Goal: Task Accomplishment & Management: Use online tool/utility

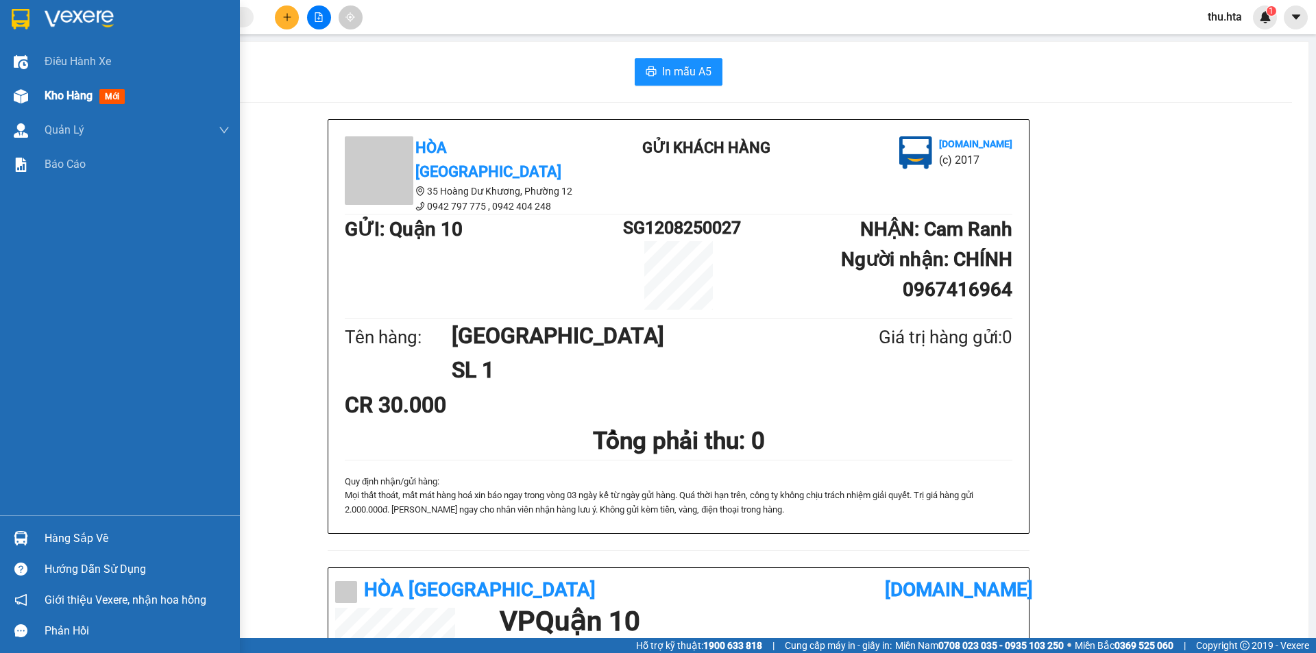
click at [36, 99] on div "Kho hàng mới" at bounding box center [120, 96] width 240 height 34
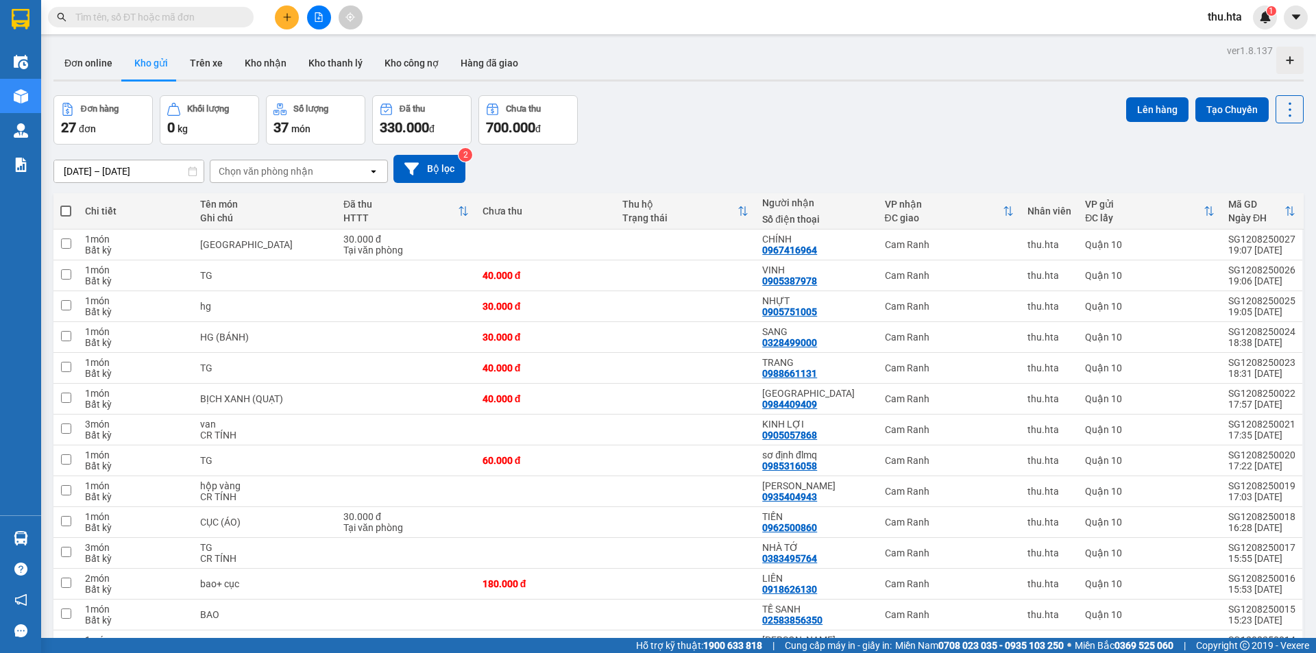
click at [66, 211] on span at bounding box center [65, 211] width 11 height 11
click at [66, 204] on input "checkbox" at bounding box center [66, 204] width 0 height 0
checkbox input "true"
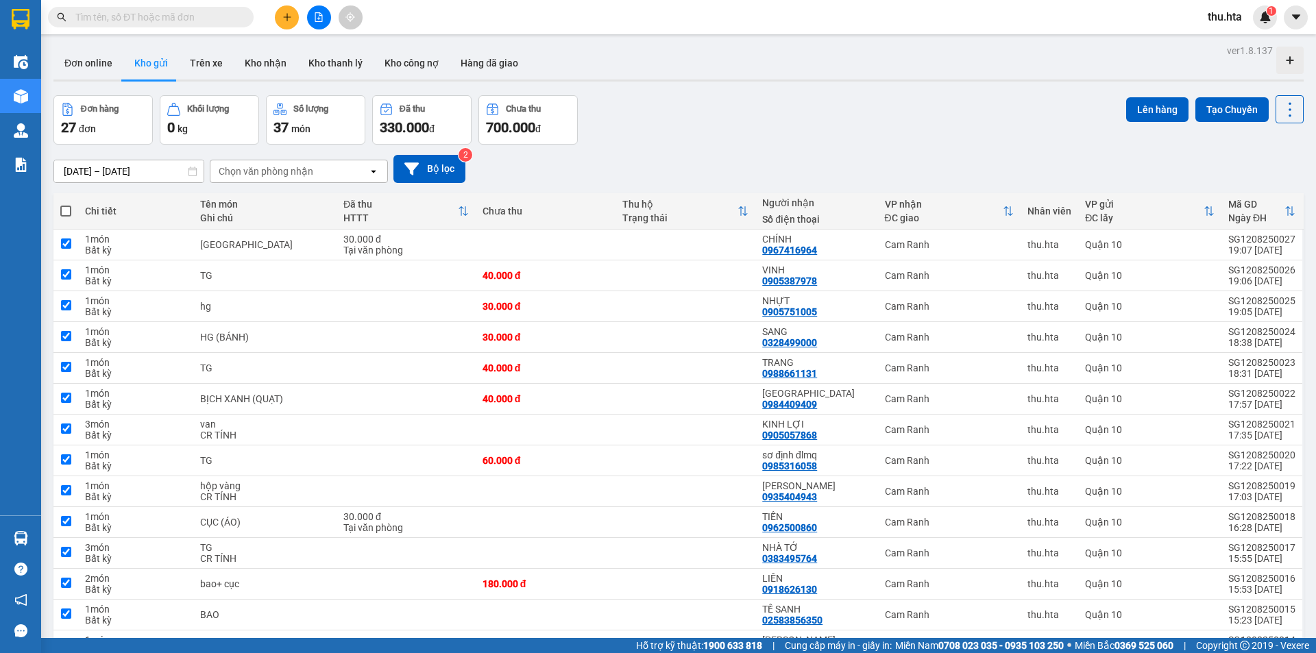
checkbox input "true"
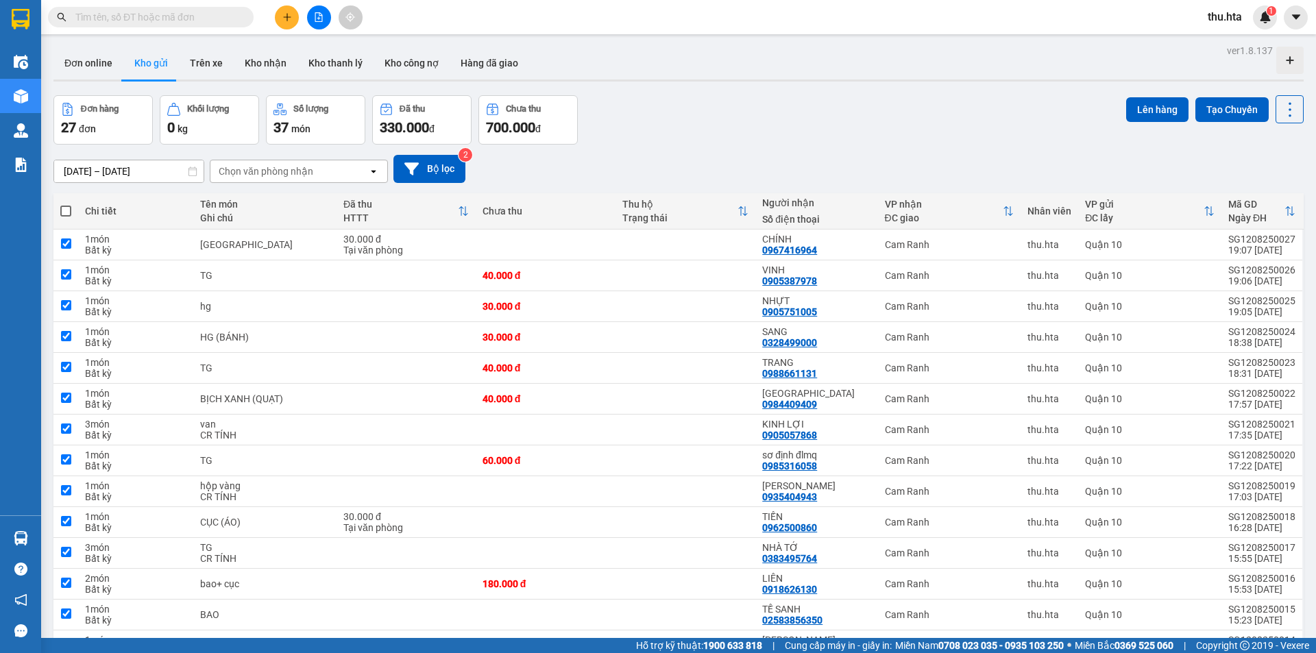
checkbox input "true"
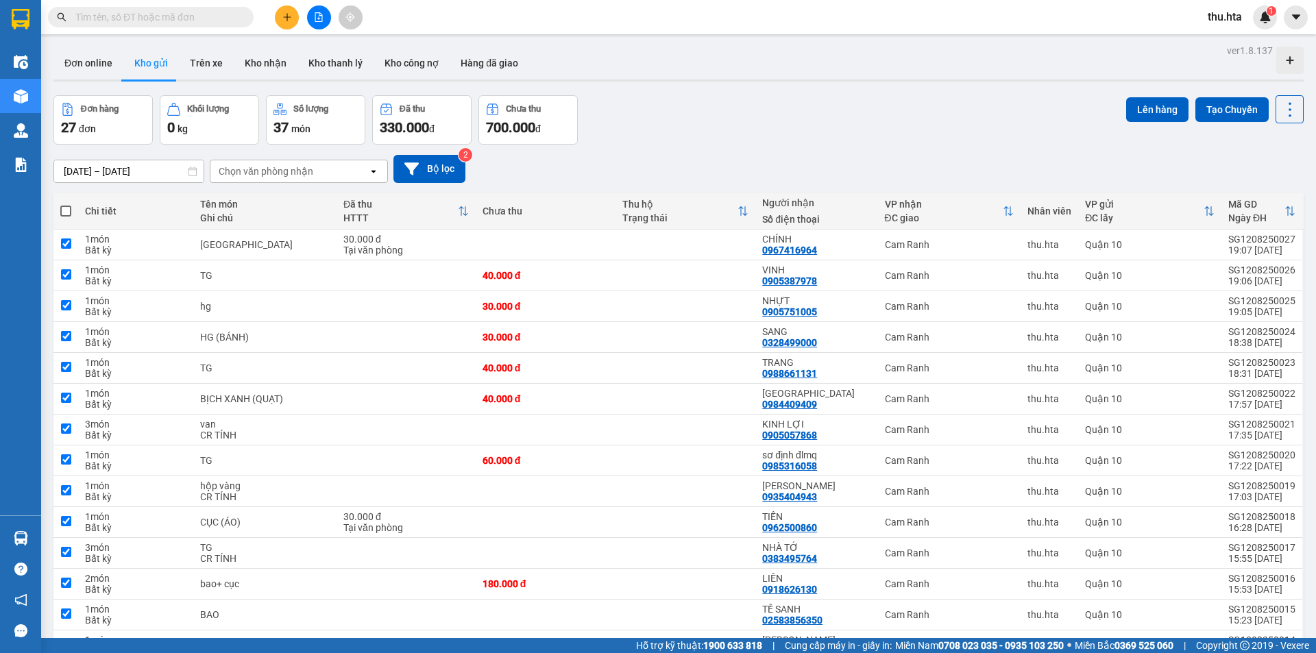
checkbox input "true"
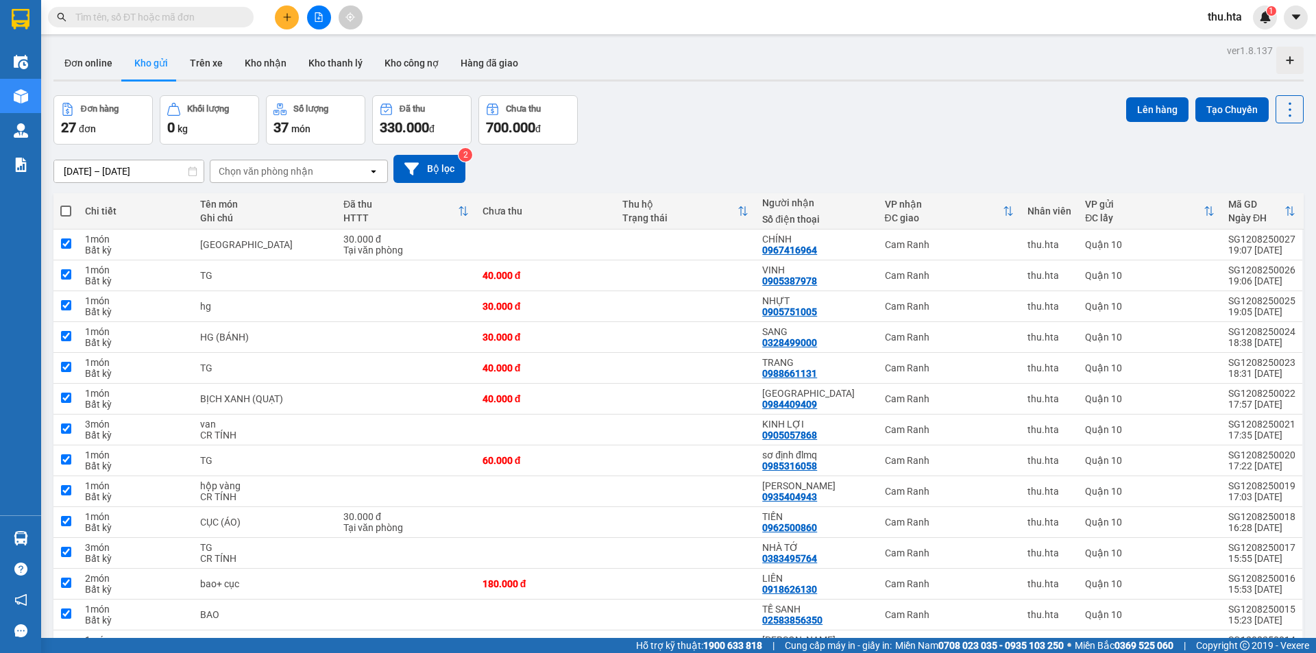
checkbox input "true"
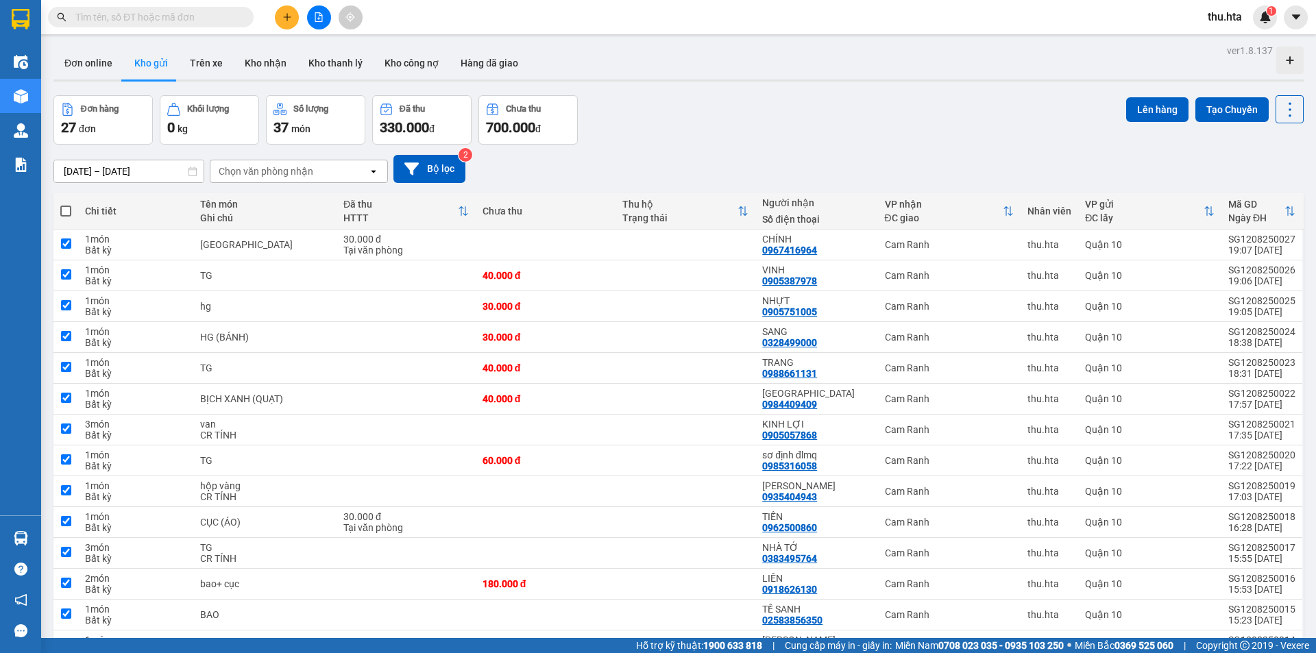
checkbox input "true"
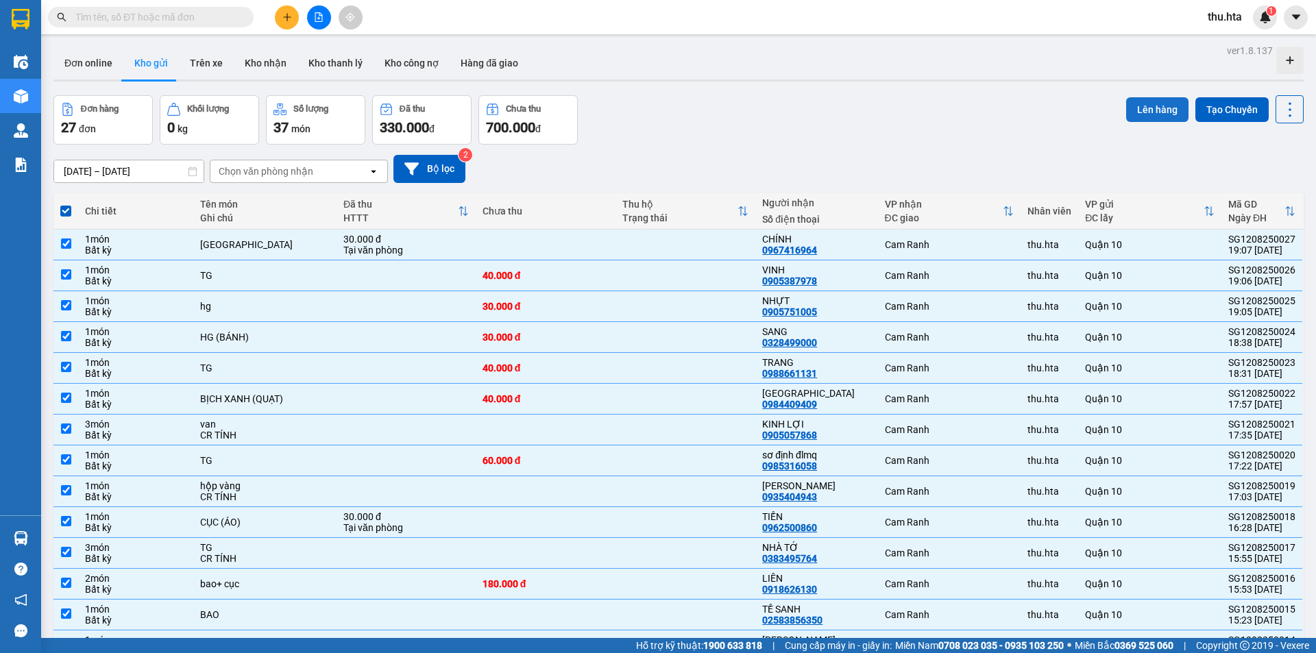
click at [1154, 103] on button "Lên hàng" at bounding box center [1157, 109] width 62 height 25
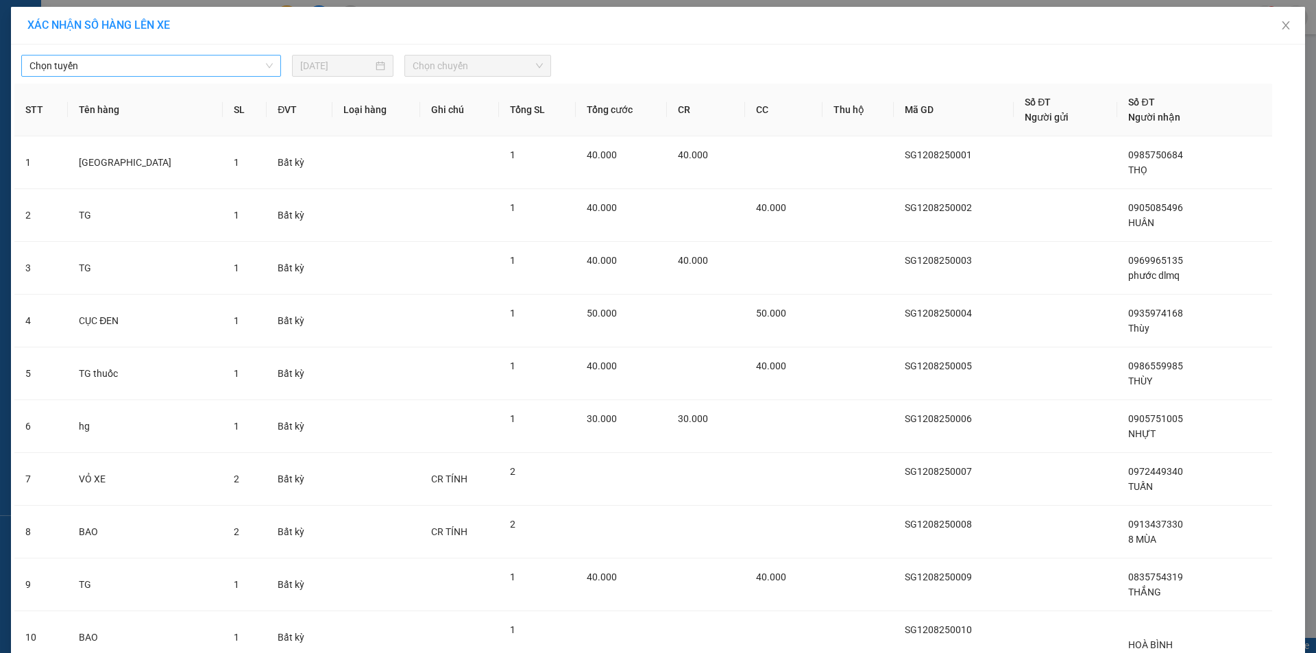
drag, startPoint x: 154, startPoint y: 67, endPoint x: 97, endPoint y: 213, distance: 156.1
click at [151, 69] on span "Chọn tuyến" at bounding box center [150, 66] width 243 height 21
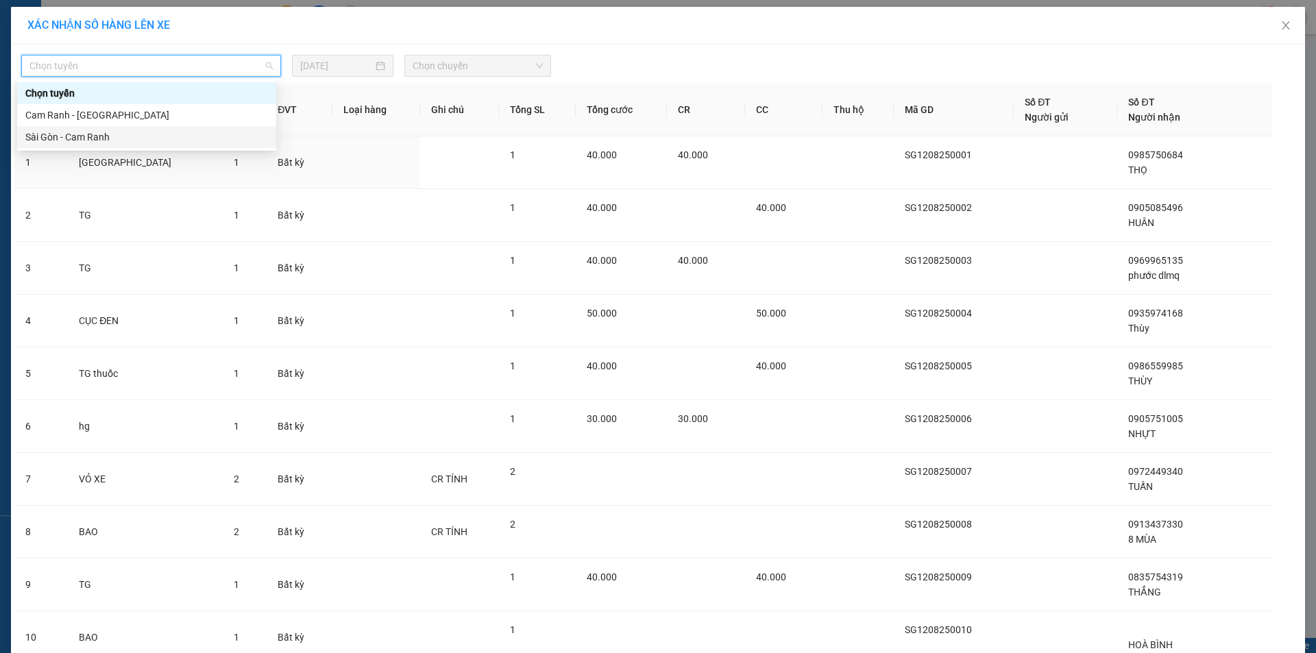
drag, startPoint x: 98, startPoint y: 149, endPoint x: 95, endPoint y: 136, distance: 13.5
click at [95, 136] on body "Kết quả tìm kiếm ( 0 ) Bộ lọc No Data thu.hta 1 Điều hành xe Kho hàng mới Quản …" at bounding box center [658, 326] width 1316 height 653
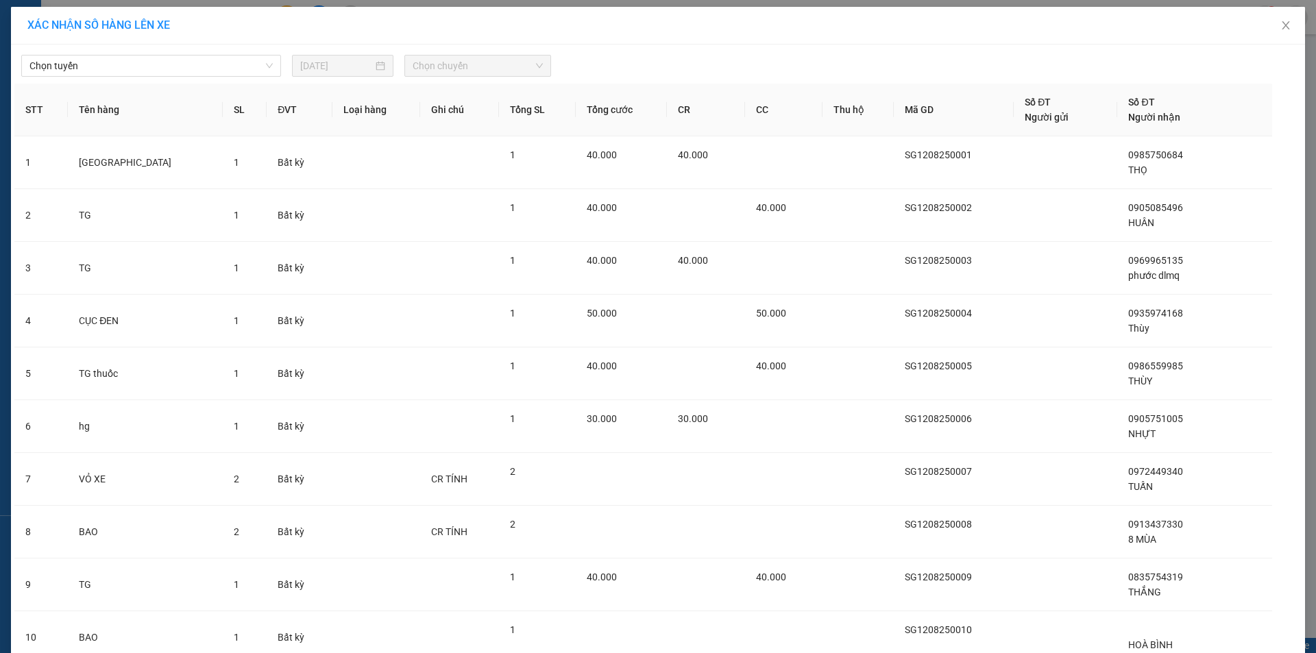
click at [94, 136] on th "Tên hàng" at bounding box center [145, 110] width 154 height 53
click at [126, 53] on div "Chọn tuyến [DATE] Chọn chuyến" at bounding box center [657, 62] width 1287 height 29
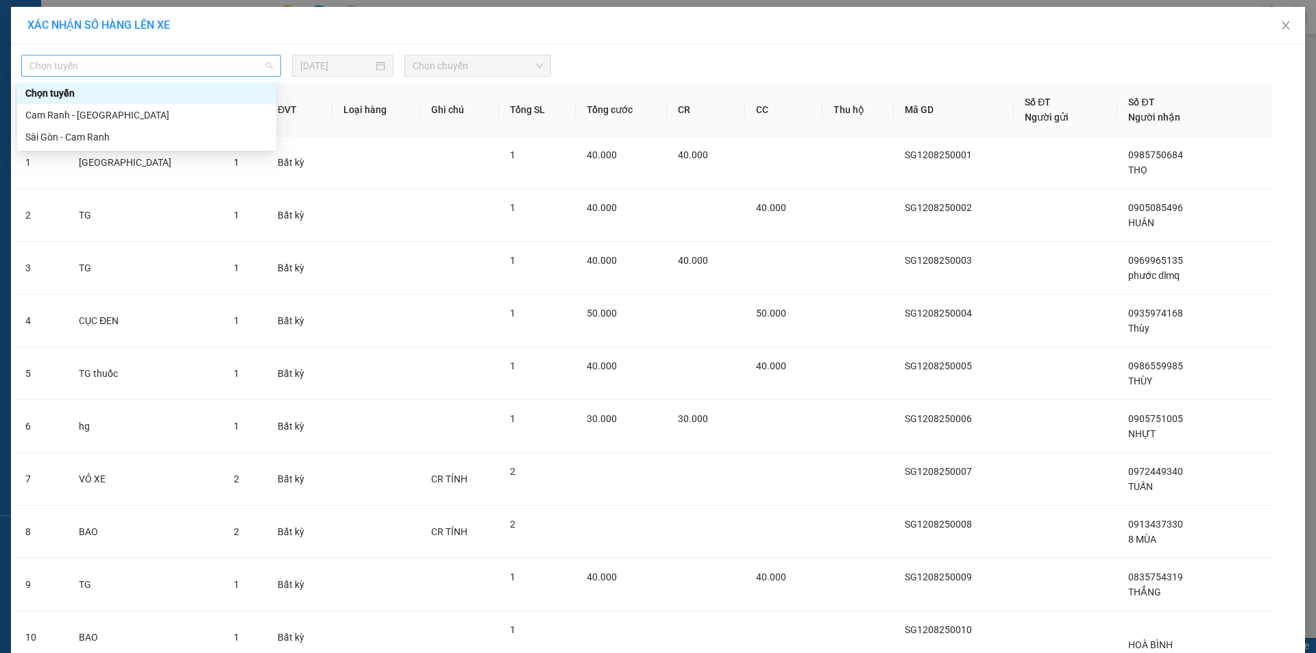
drag, startPoint x: 106, startPoint y: 70, endPoint x: 90, endPoint y: 126, distance: 58.6
click at [106, 71] on span "Chọn tuyến" at bounding box center [150, 66] width 243 height 21
drag, startPoint x: 88, startPoint y: 136, endPoint x: 426, endPoint y: 78, distance: 343.6
click at [92, 135] on div "Sài Gòn - Cam Ranh" at bounding box center [146, 137] width 243 height 15
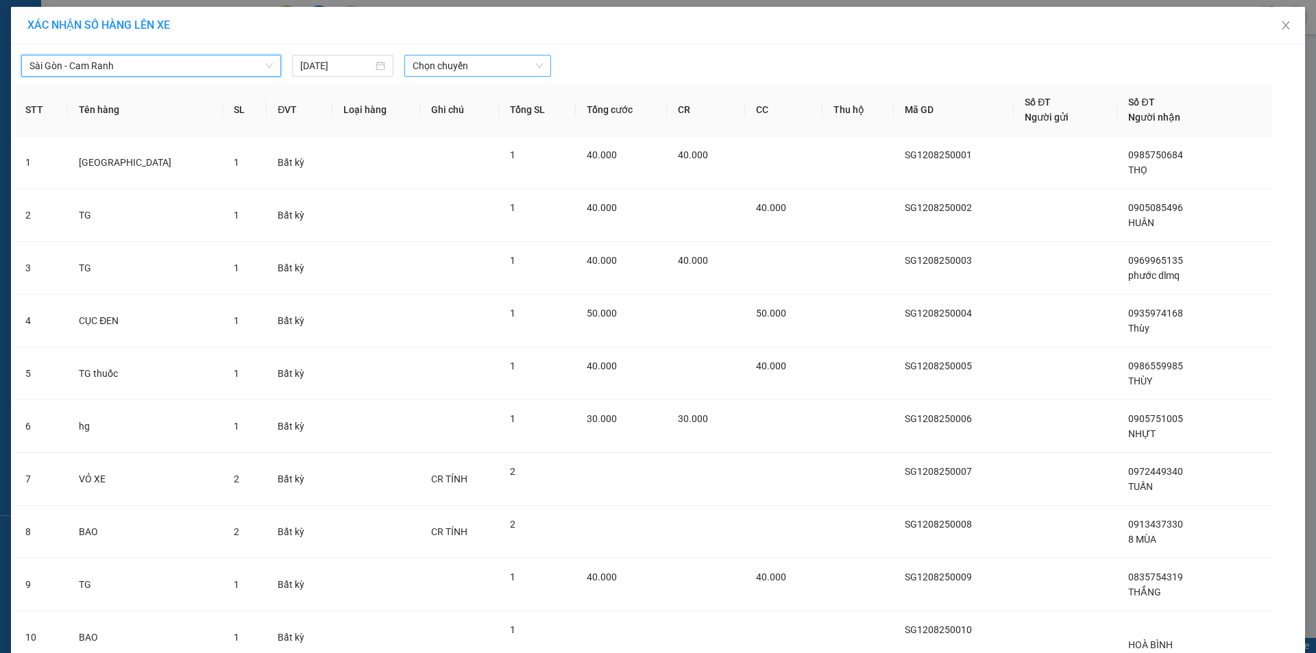
click at [476, 59] on span "Chọn chuyến" at bounding box center [478, 66] width 130 height 21
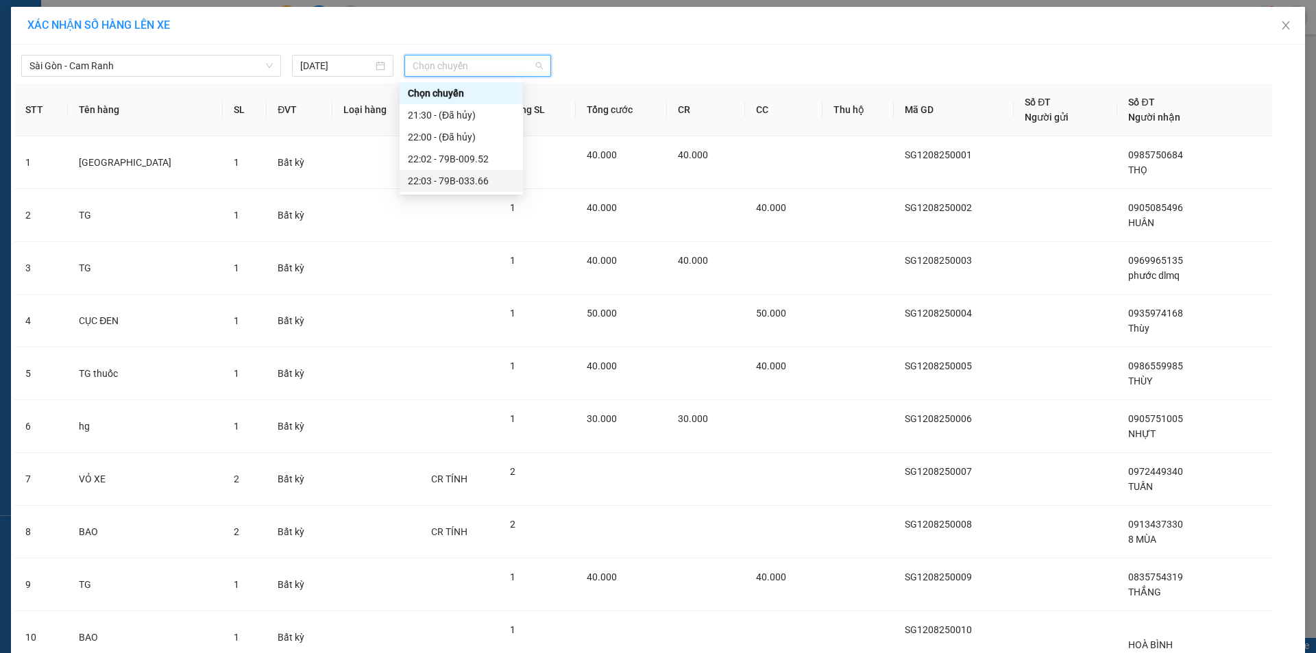
click at [483, 180] on div "22:03 - 79B-033.66" at bounding box center [461, 180] width 107 height 15
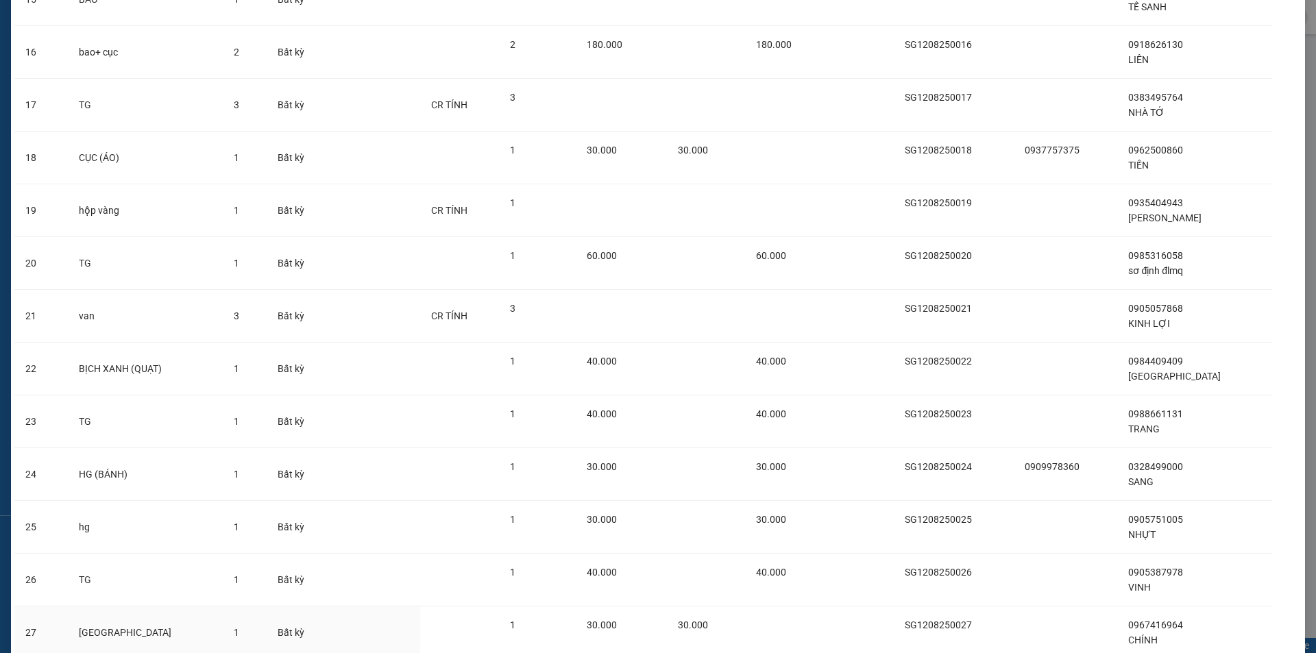
scroll to position [1017, 0]
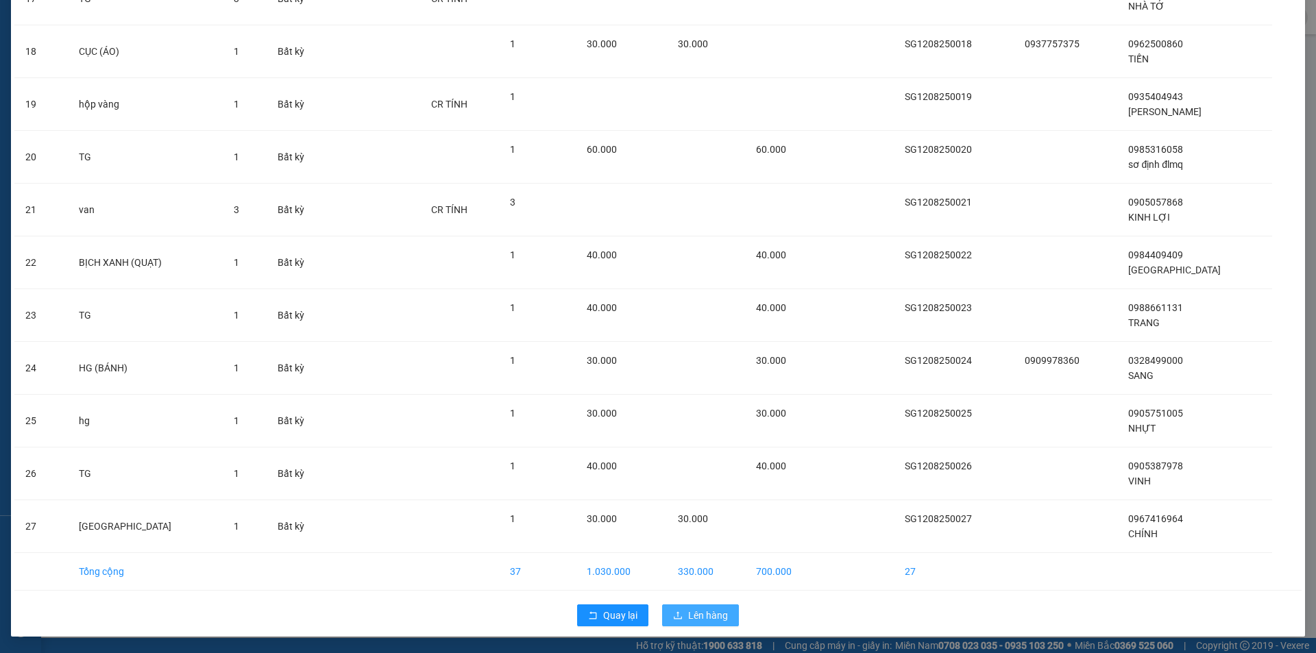
click at [705, 611] on span "Lên hàng" at bounding box center [708, 615] width 40 height 15
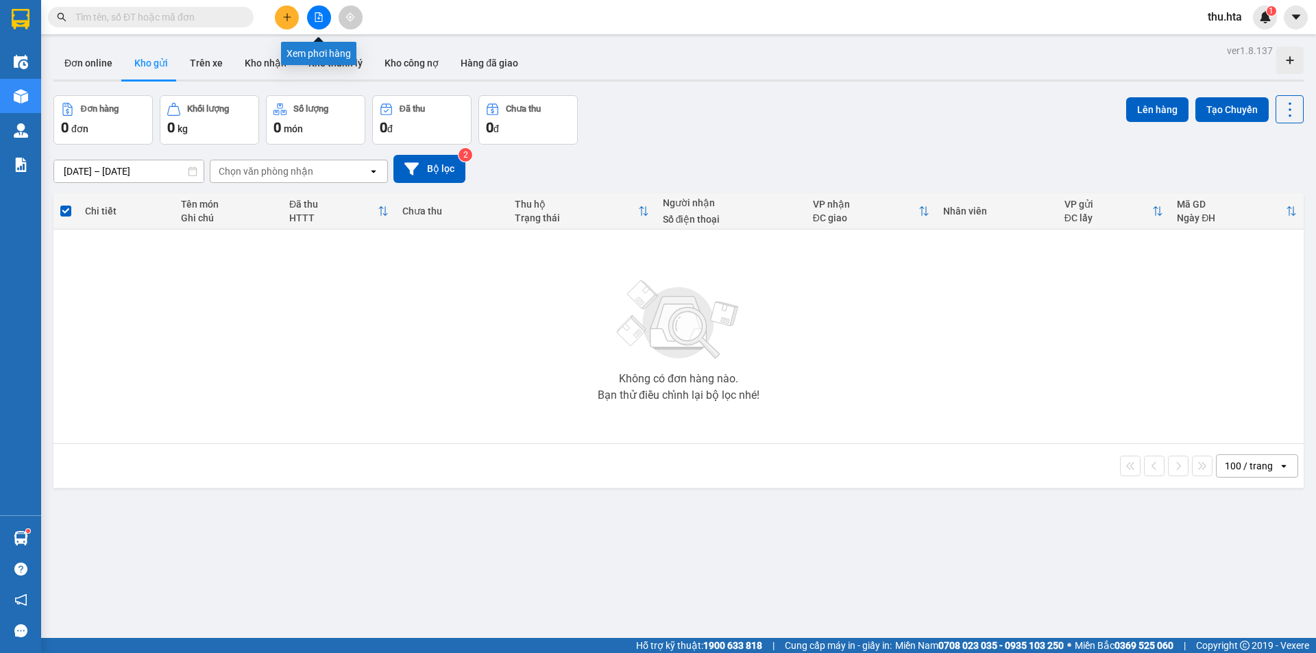
click at [319, 19] on icon "file-add" at bounding box center [319, 17] width 8 height 10
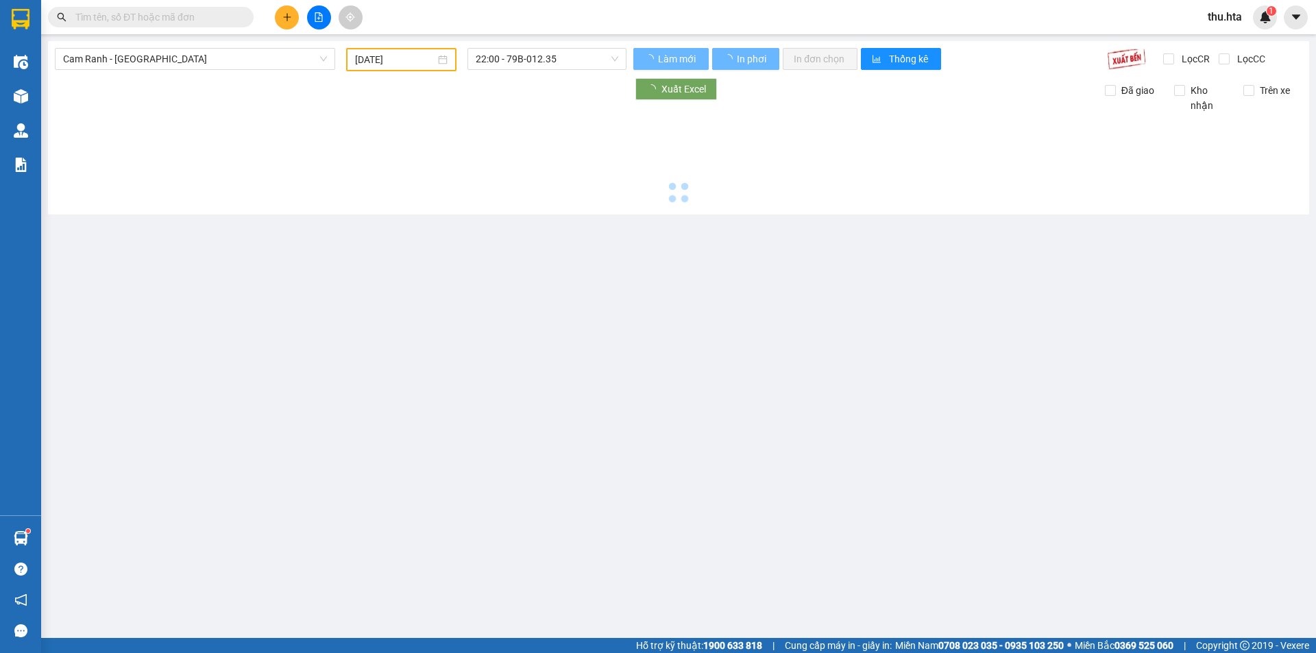
type input "[DATE]"
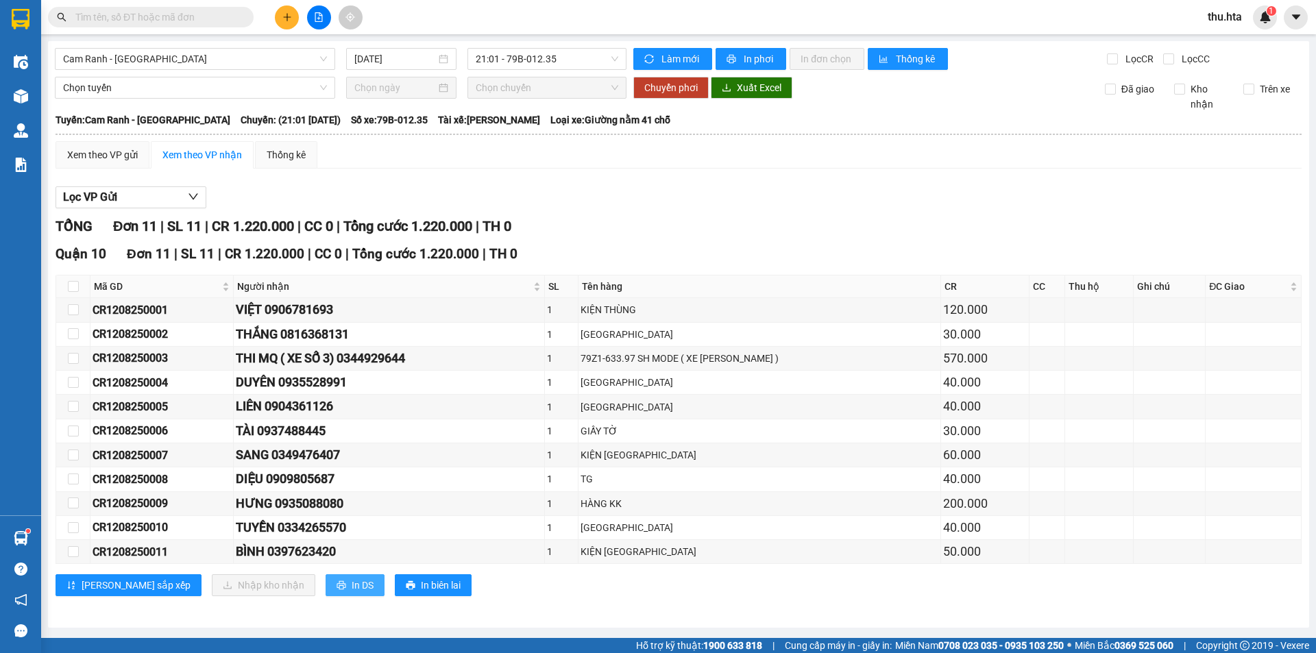
click at [352, 582] on span "In DS" at bounding box center [363, 585] width 22 height 15
drag, startPoint x: 193, startPoint y: 36, endPoint x: 158, endPoint y: 73, distance: 50.9
click at [186, 40] on main "Cam Ranh - [GEOGRAPHIC_DATA] [DATE] 21:01 - 79B-012.35 Làm mới In phơi In đơn c…" at bounding box center [658, 319] width 1316 height 638
click at [158, 72] on div "Cam Ranh - [GEOGRAPHIC_DATA] [DATE] 21:01 - 79B-012.35 Làm mới In phơi In đơn c…" at bounding box center [678, 334] width 1261 height 587
click at [155, 63] on span "Cam Ranh - [GEOGRAPHIC_DATA]" at bounding box center [195, 59] width 264 height 21
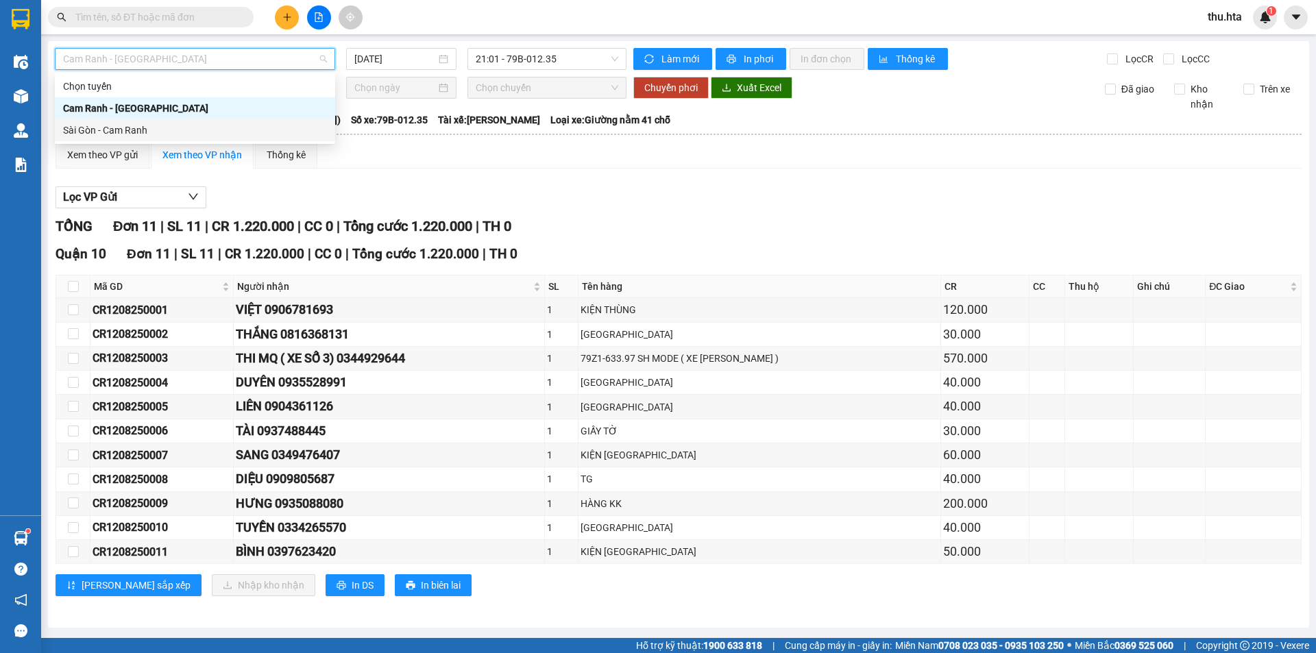
drag, startPoint x: 134, startPoint y: 120, endPoint x: 134, endPoint y: 128, distance: 8.3
click at [134, 128] on div "Sài Gòn - Cam Ranh" at bounding box center [195, 130] width 280 height 22
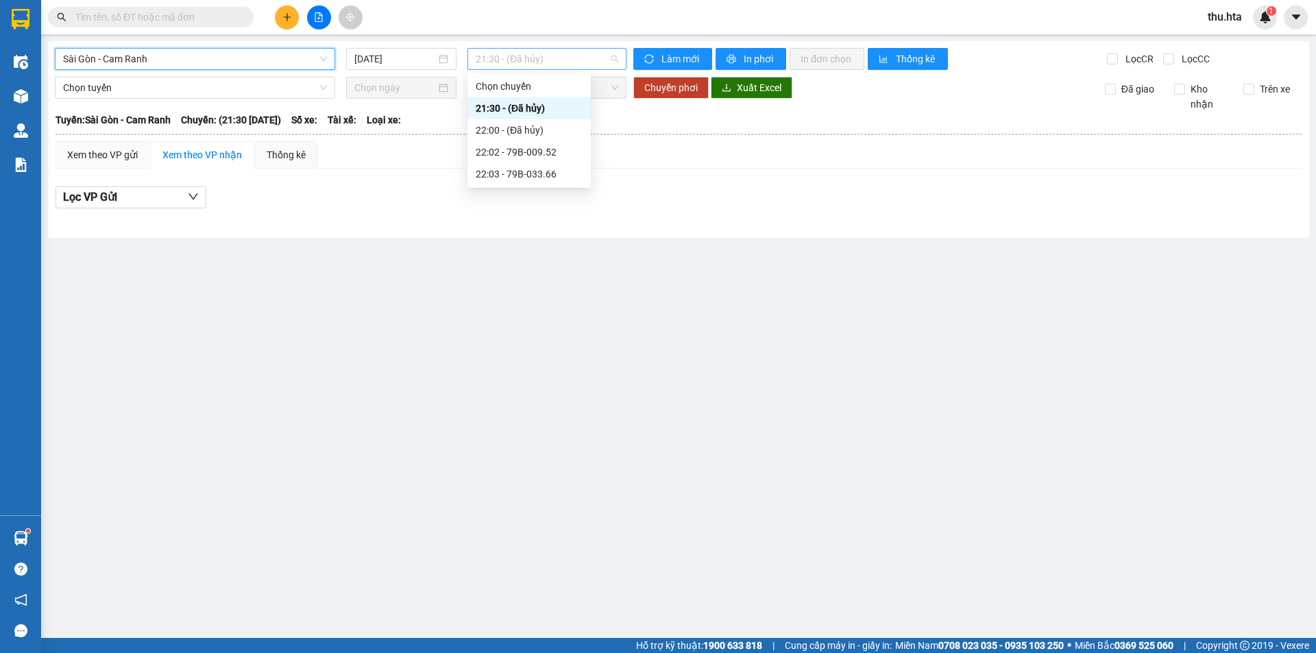
click at [553, 66] on span "21:30 - (Đã hủy)" at bounding box center [547, 59] width 143 height 21
click at [439, 62] on div "[DATE]" at bounding box center [401, 58] width 94 height 15
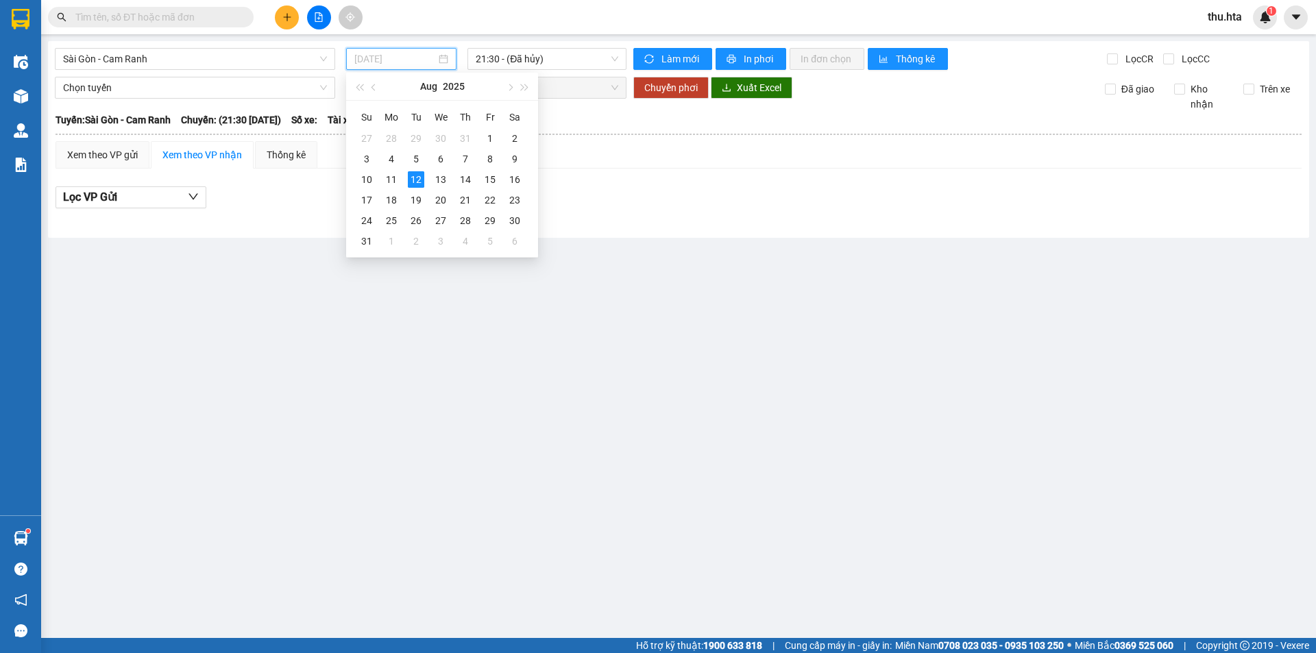
type input "[DATE]"
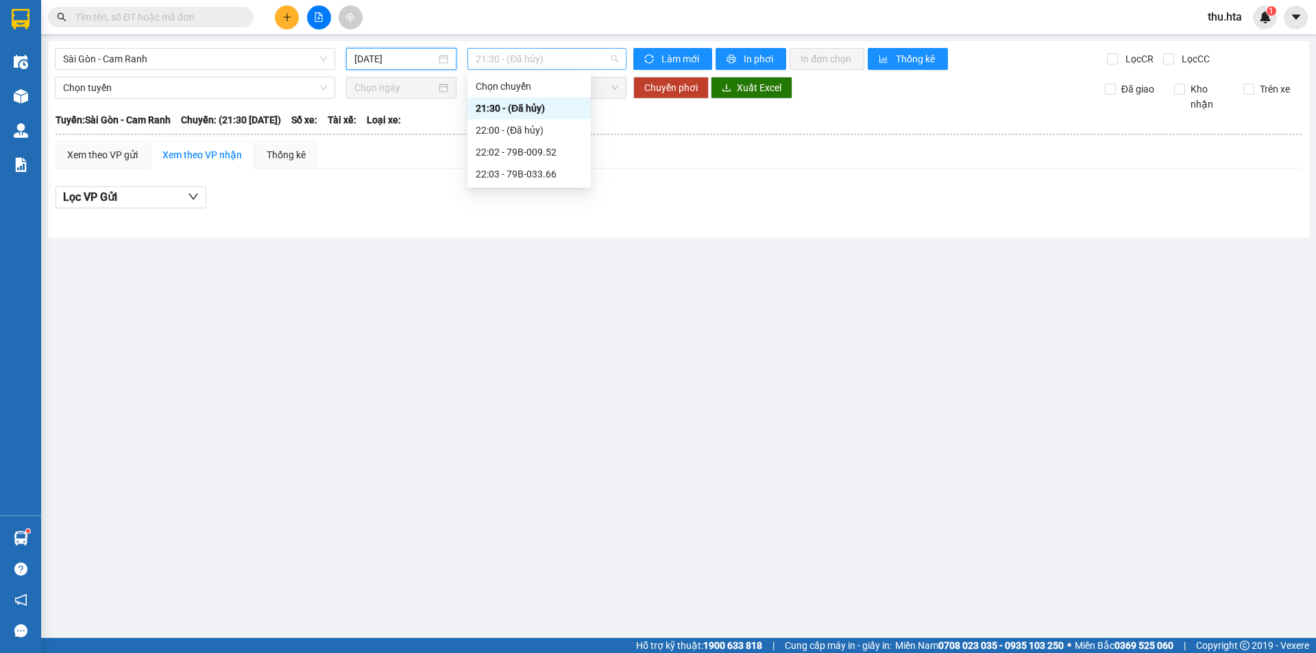
click at [569, 69] on span "21:30 - (Đã hủy)" at bounding box center [547, 59] width 143 height 21
click at [521, 173] on div "22:03 - 79B-033.66" at bounding box center [529, 174] width 107 height 15
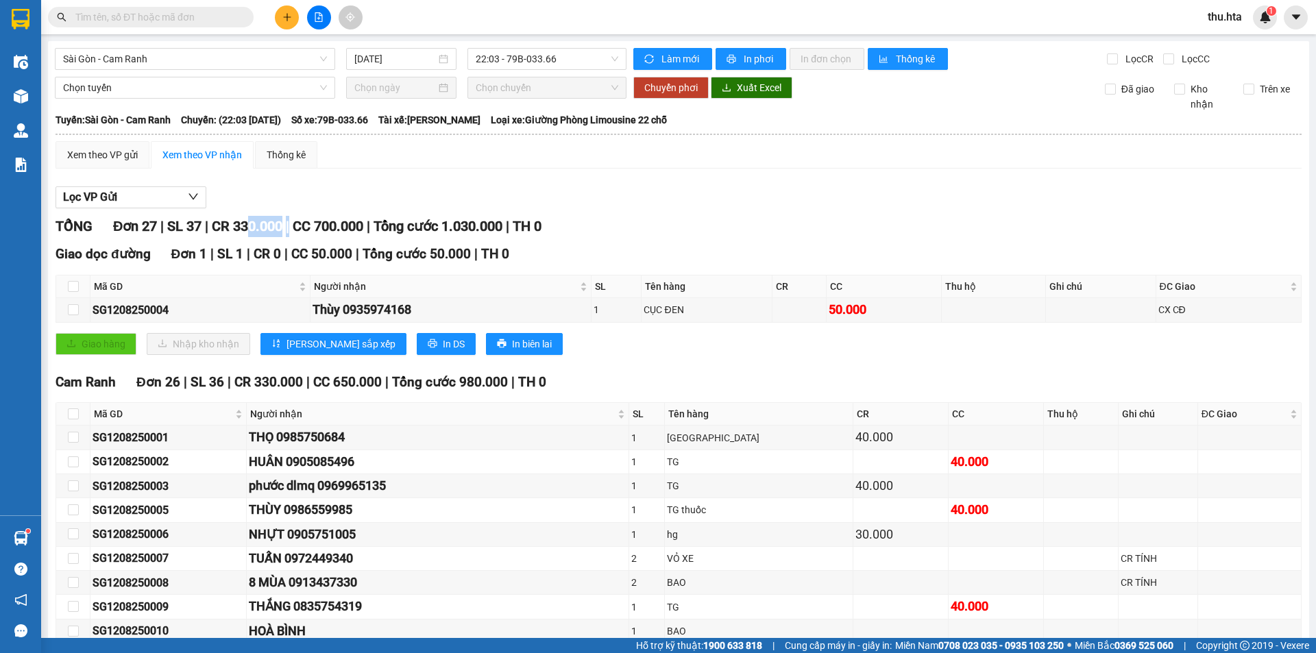
drag, startPoint x: 254, startPoint y: 225, endPoint x: 318, endPoint y: 224, distance: 63.8
click at [317, 225] on div "TỔNG Đơn 27 | SL 37 | CR 330.000 | CC 700.000 | Tổng cước 1.030.000 | TH 0" at bounding box center [679, 226] width 1246 height 21
